Goal: Find specific page/section: Find specific page/section

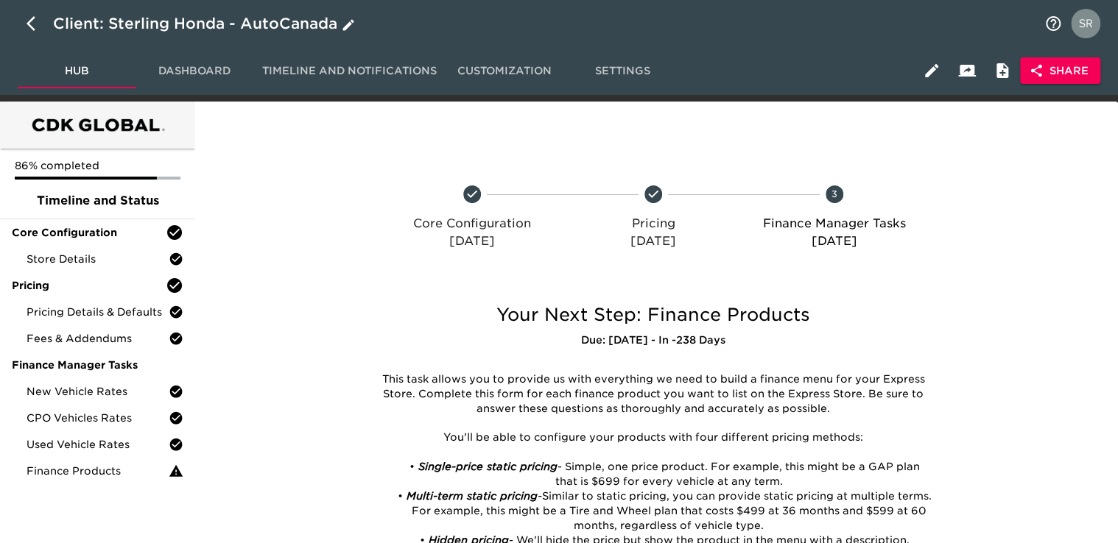
click at [27, 29] on icon "button" at bounding box center [36, 24] width 18 height 18
select select "10"
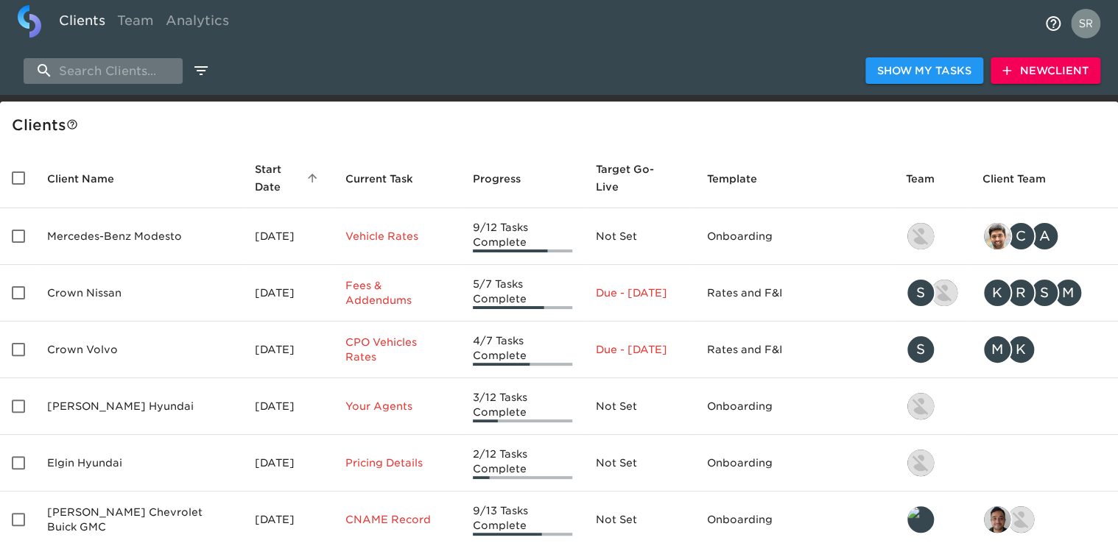
click at [78, 73] on input "search" at bounding box center [103, 71] width 159 height 26
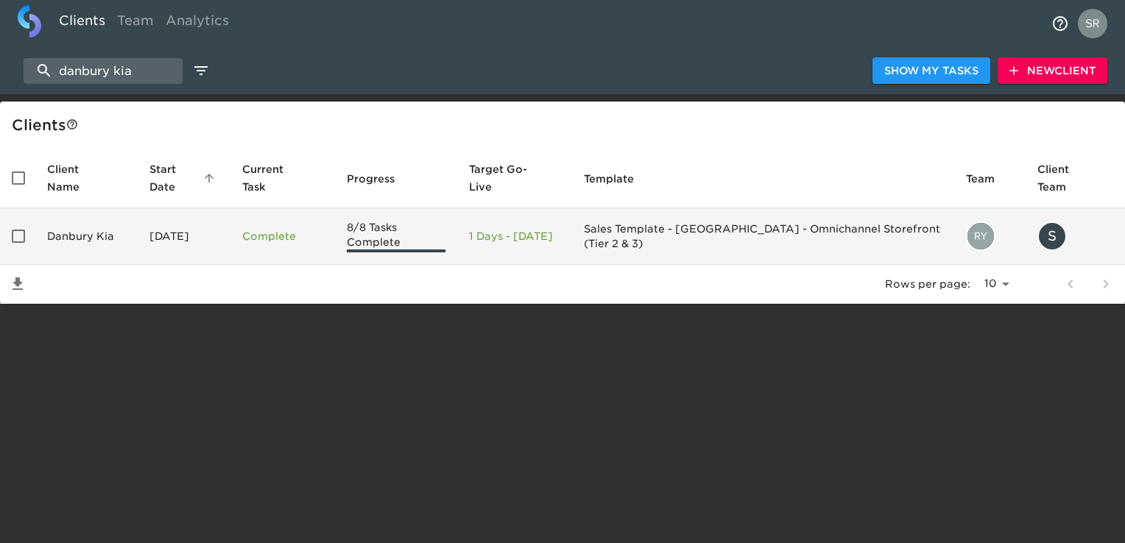
type input "danbury kia"
click at [102, 232] on td "Danbury Kia" at bounding box center [86, 236] width 102 height 57
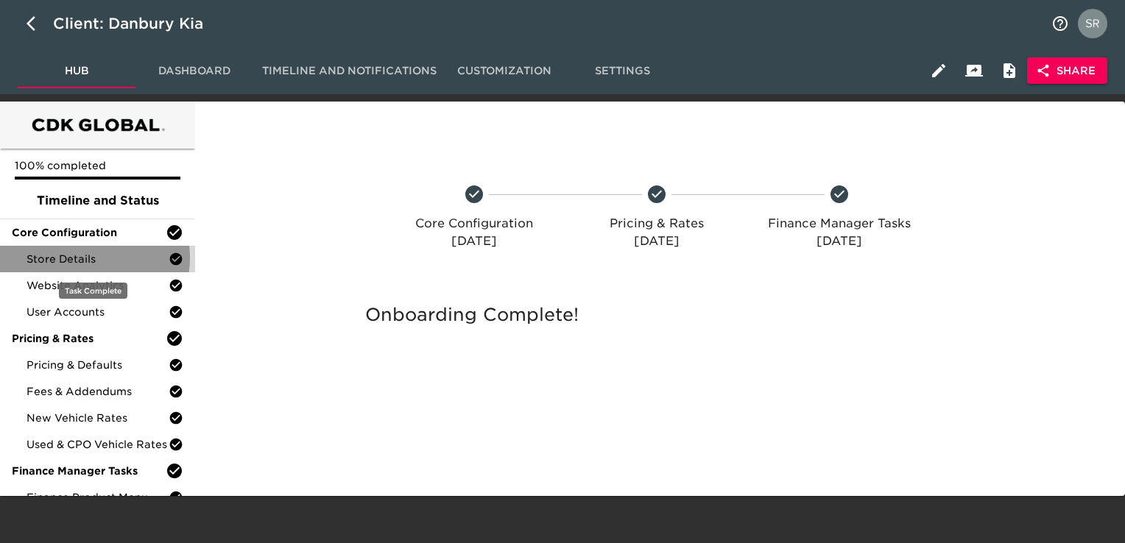
click at [89, 258] on span "Store Details" at bounding box center [98, 259] width 142 height 15
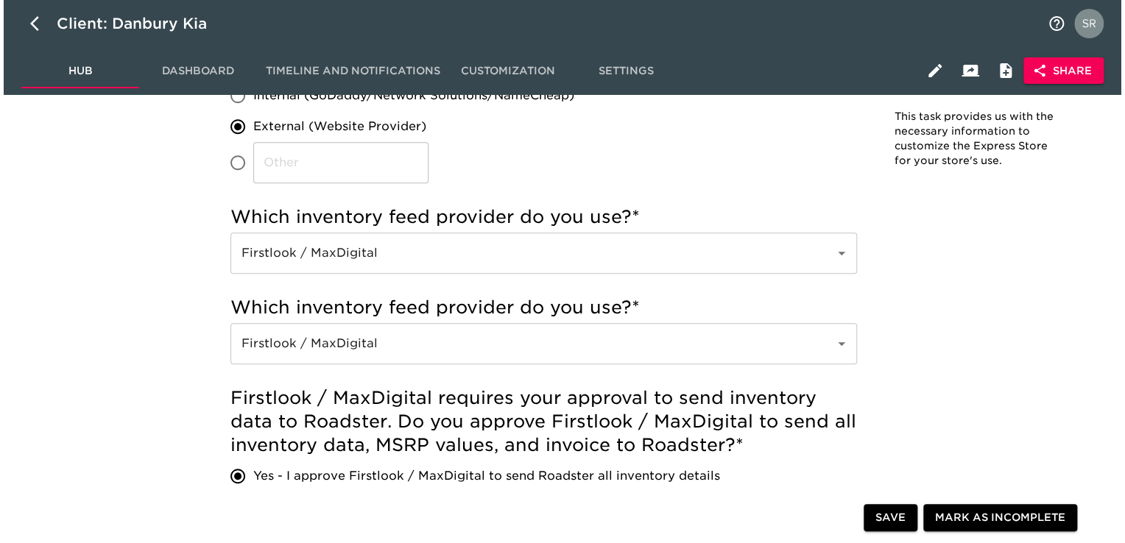
scroll to position [589, 0]
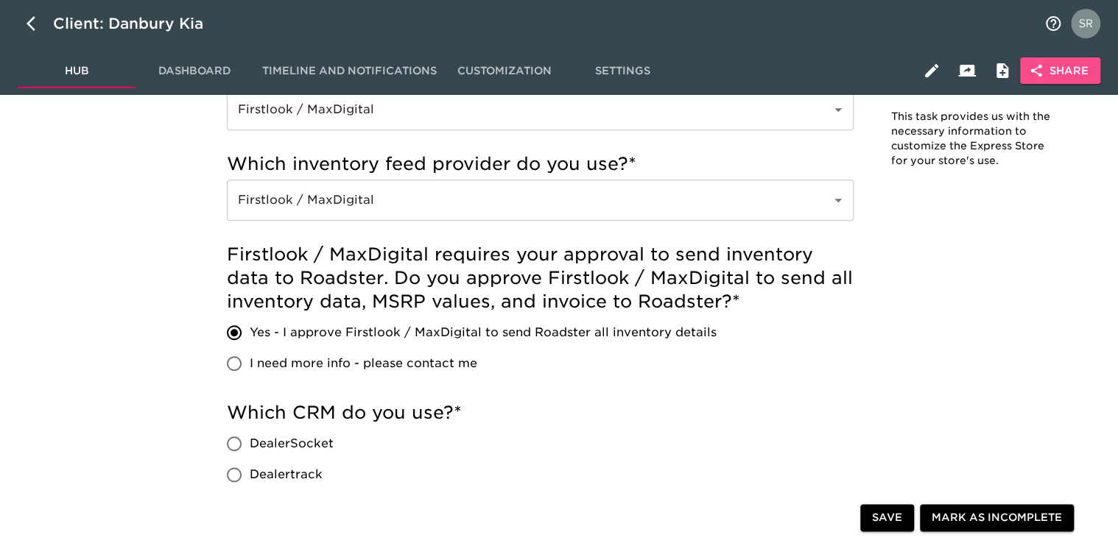
click at [1036, 72] on icon "button" at bounding box center [1036, 71] width 11 height 13
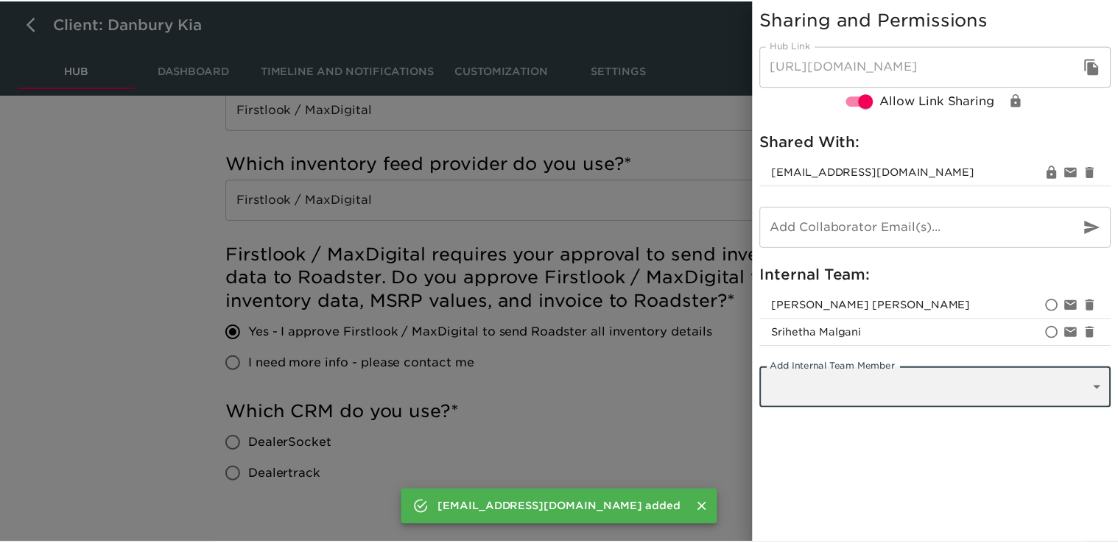
scroll to position [1261, 0]
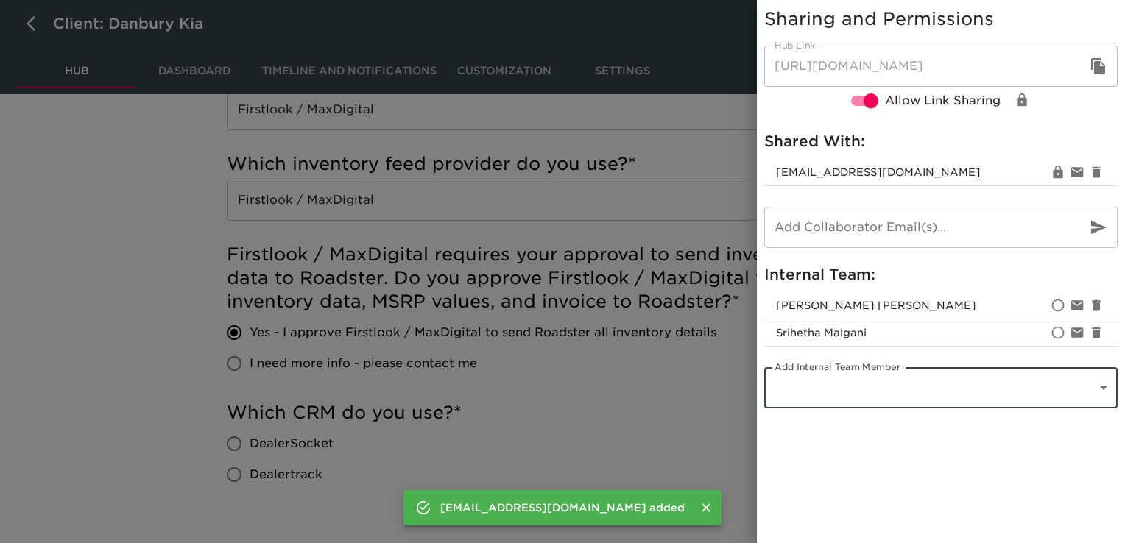
click at [587, 437] on div at bounding box center [562, 271] width 1125 height 543
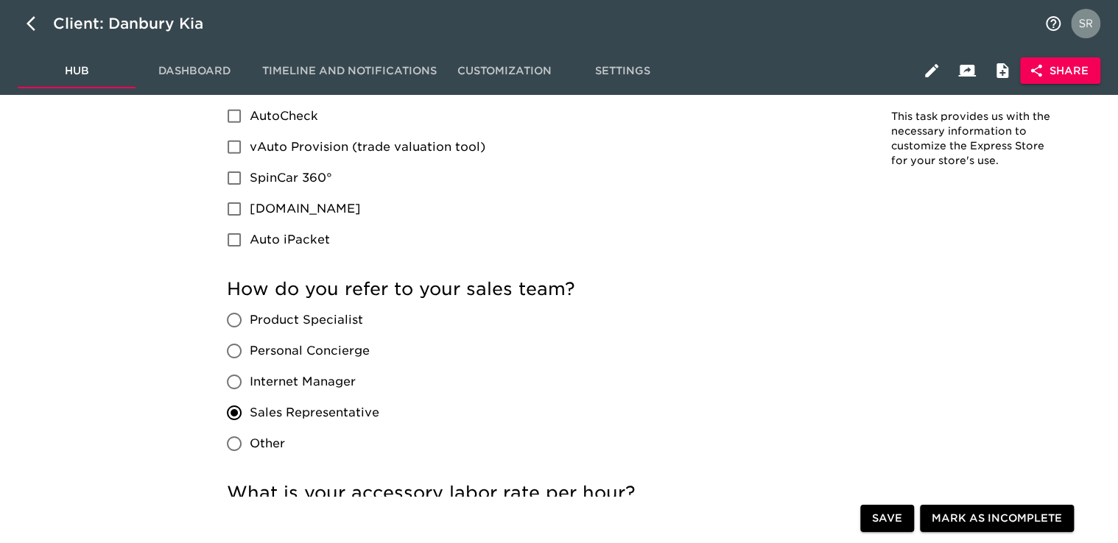
scroll to position [2283, 0]
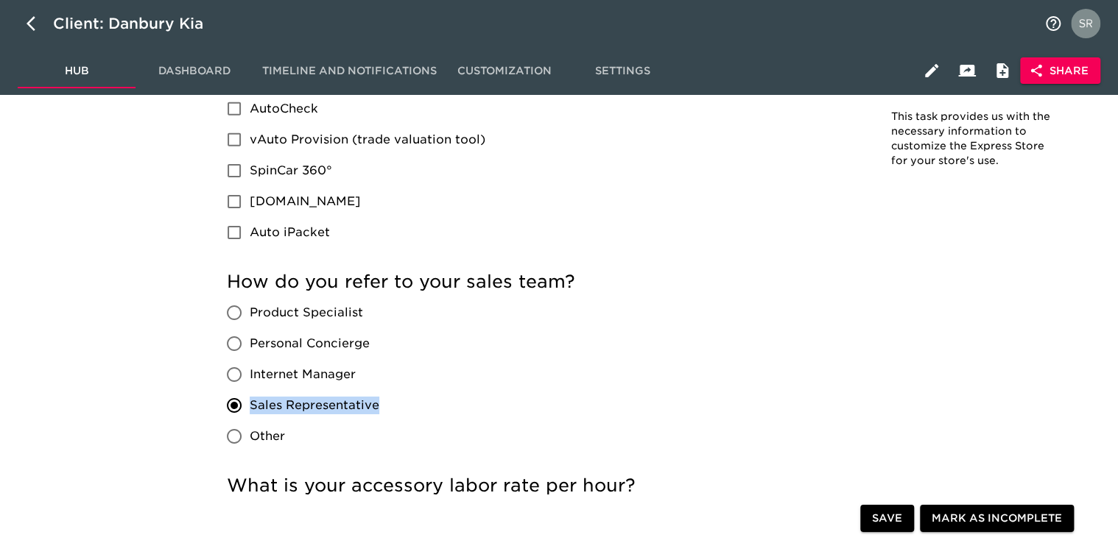
drag, startPoint x: 383, startPoint y: 405, endPoint x: 250, endPoint y: 402, distance: 132.6
click at [250, 402] on div "Product Specialist Personal Concierge Internet Manager Sales Representative Oth…" at bounding box center [309, 374] width 164 height 155
copy span "Sales Representative"
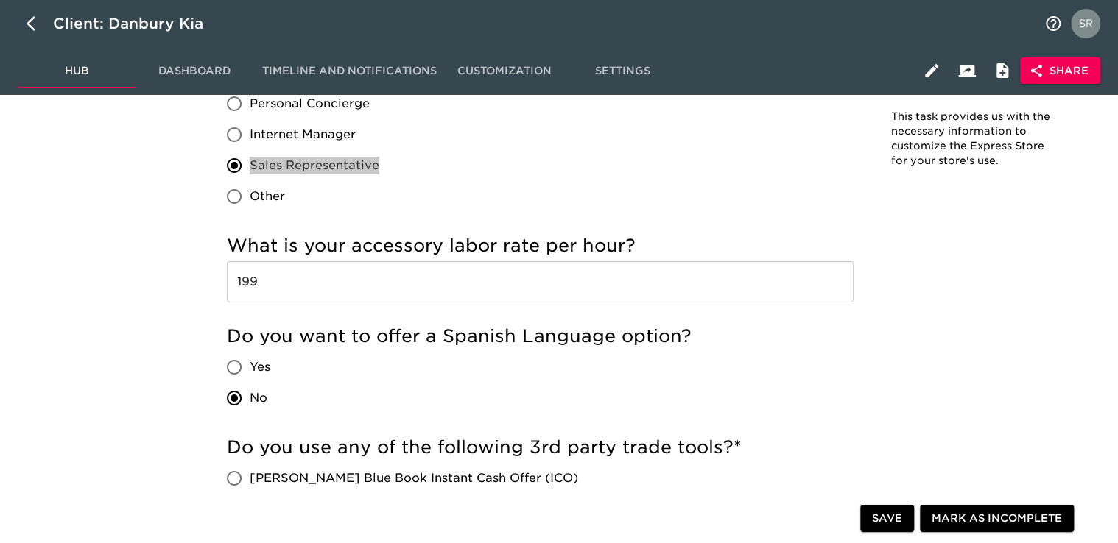
scroll to position [2503, 0]
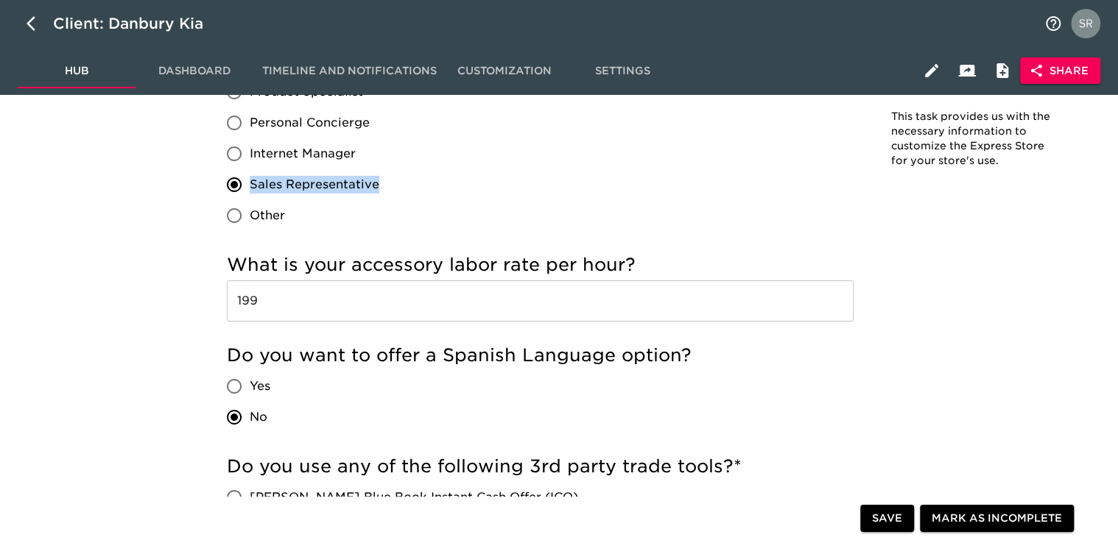
click at [244, 306] on input "199" at bounding box center [540, 301] width 627 height 41
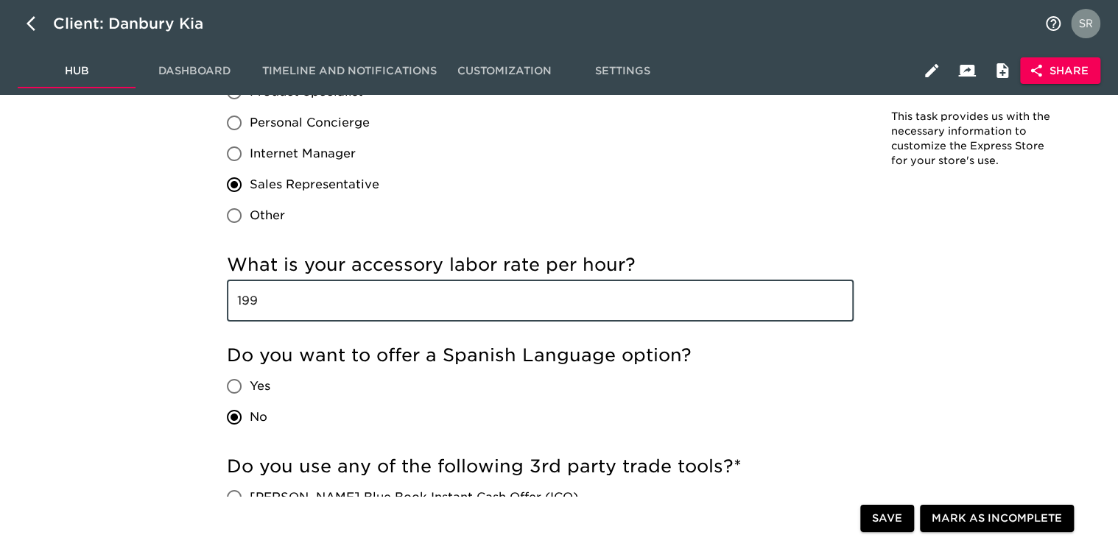
click at [244, 306] on input "199" at bounding box center [540, 301] width 627 height 41
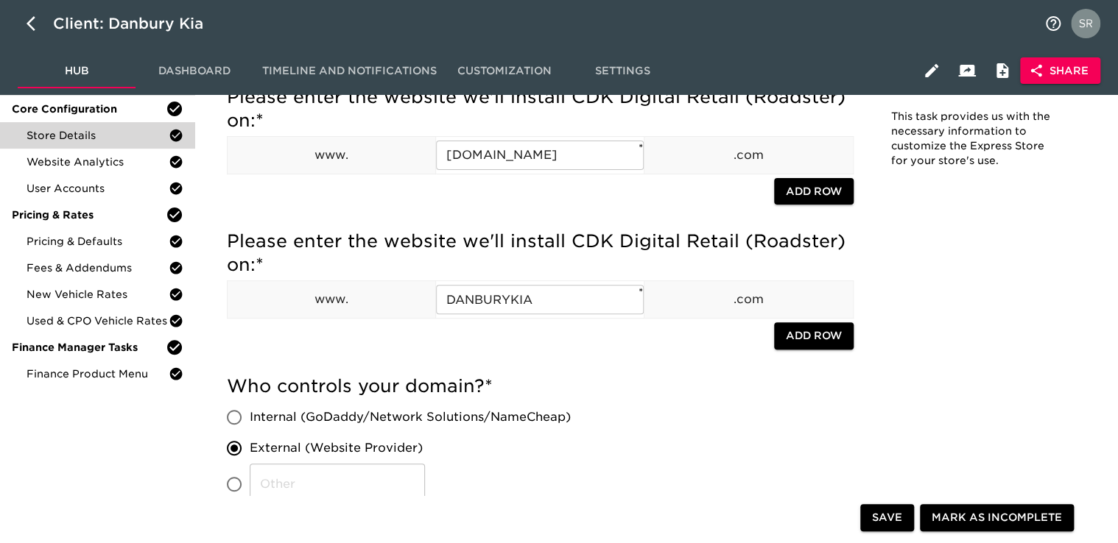
scroll to position [0, 0]
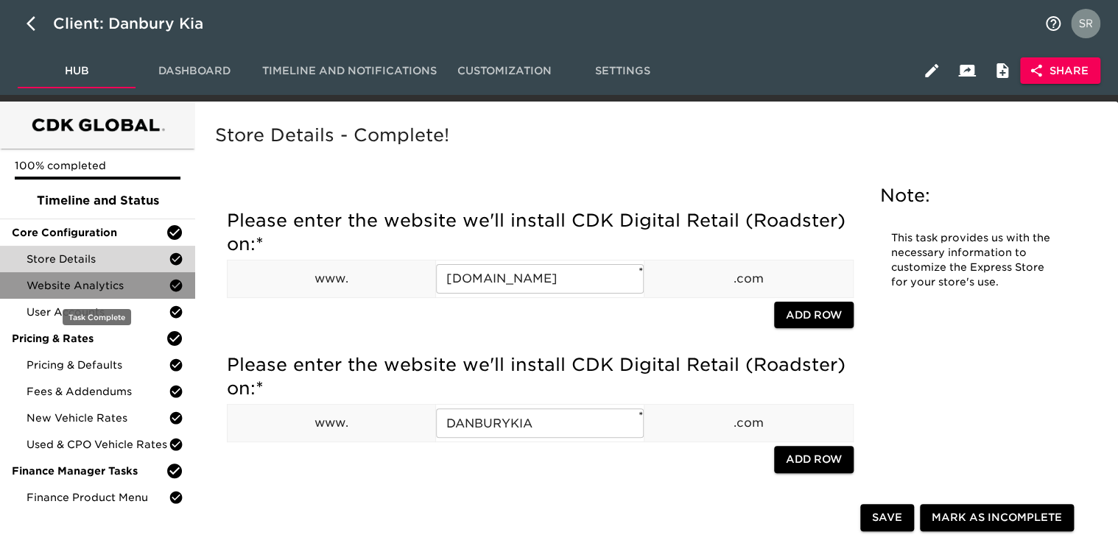
click at [66, 286] on span "Website Analytics" at bounding box center [98, 285] width 142 height 15
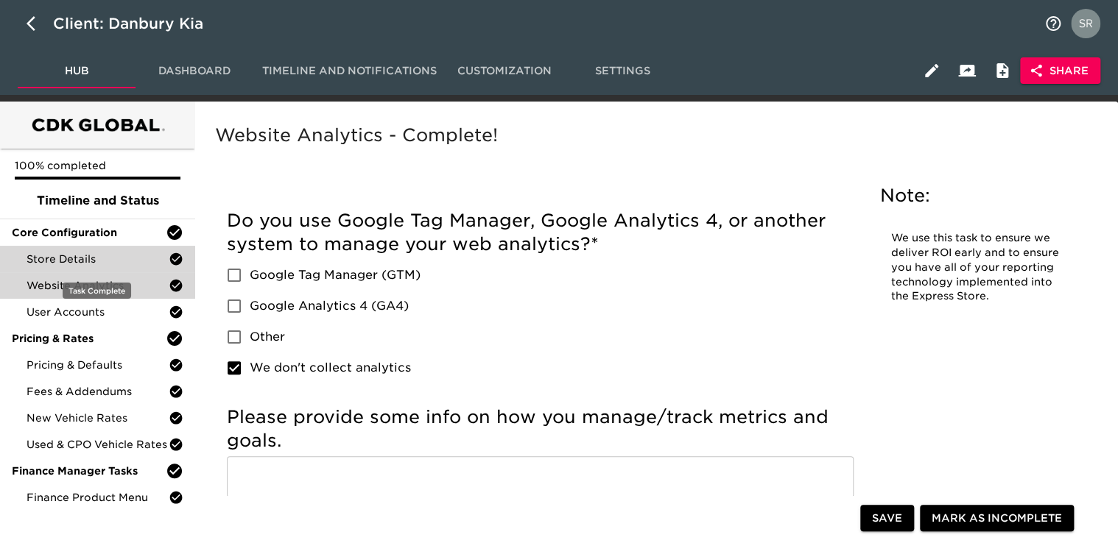
click at [54, 261] on span "Store Details" at bounding box center [98, 259] width 142 height 15
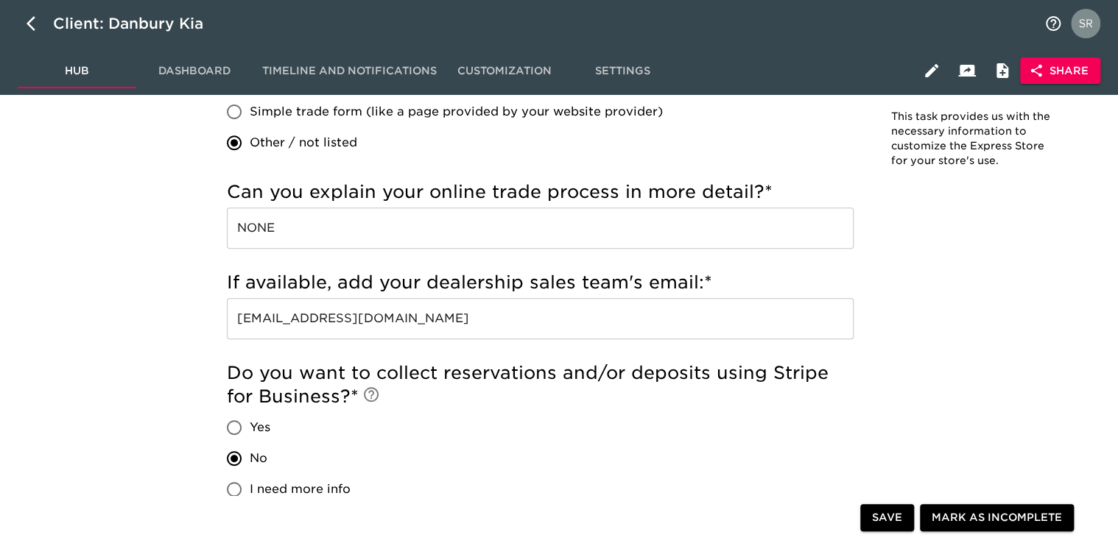
scroll to position [3019, 0]
